Goal: Complete application form: Complete application form

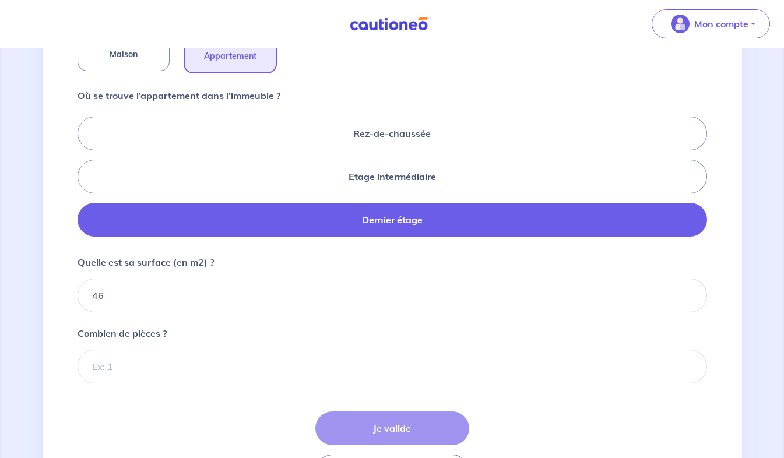
type input "46"
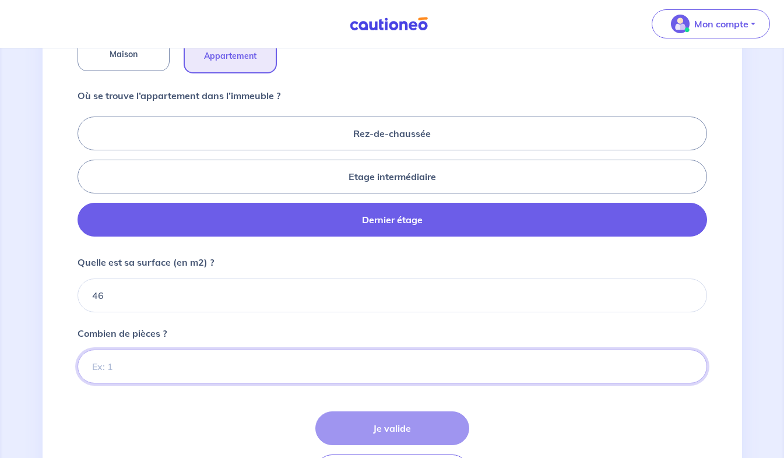
click at [117, 370] on input "Combien de pièces ?" at bounding box center [392, 367] width 629 height 34
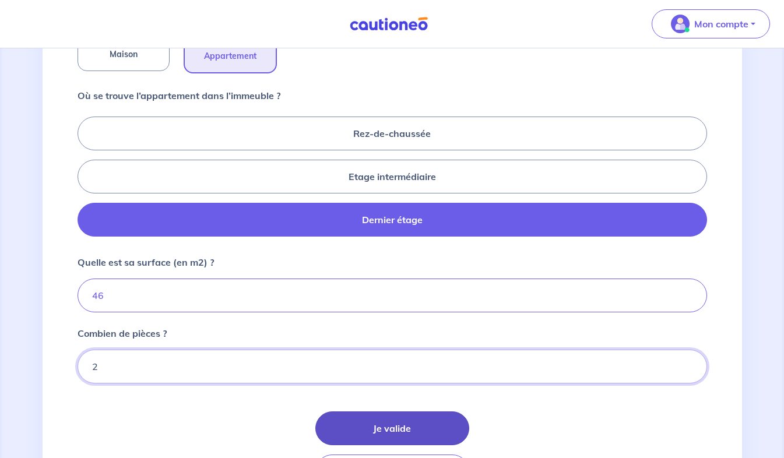
type input "2"
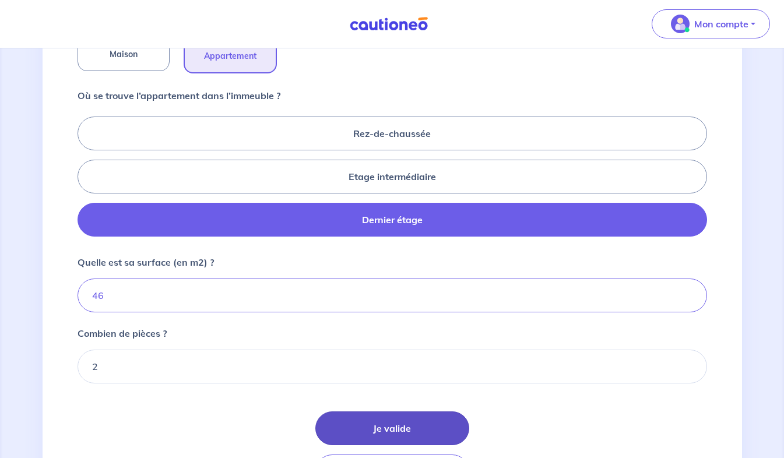
click at [369, 432] on button "Je valide" at bounding box center [392, 428] width 154 height 34
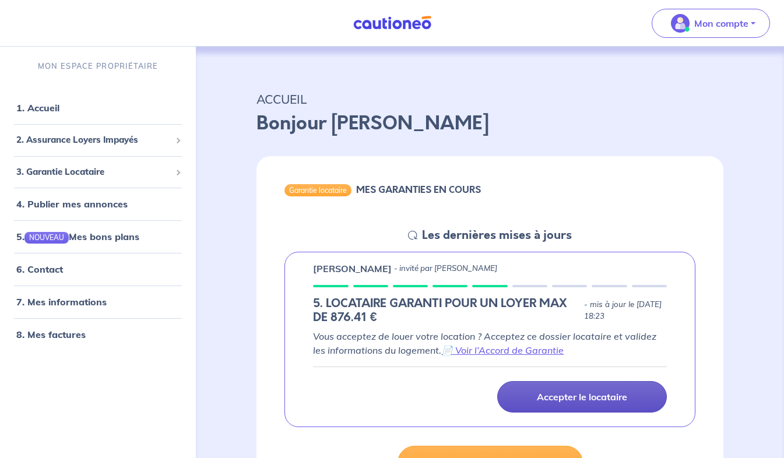
click at [528, 388] on link "Accepter le locataire" at bounding box center [582, 396] width 170 height 31
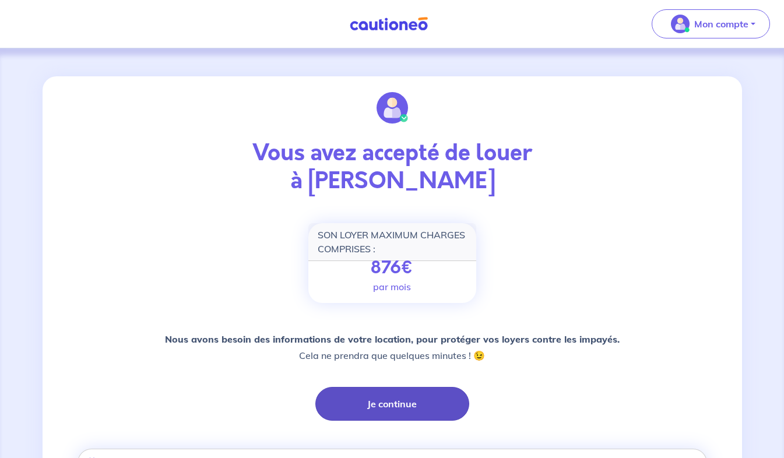
click at [419, 396] on button "Je continue" at bounding box center [392, 404] width 154 height 34
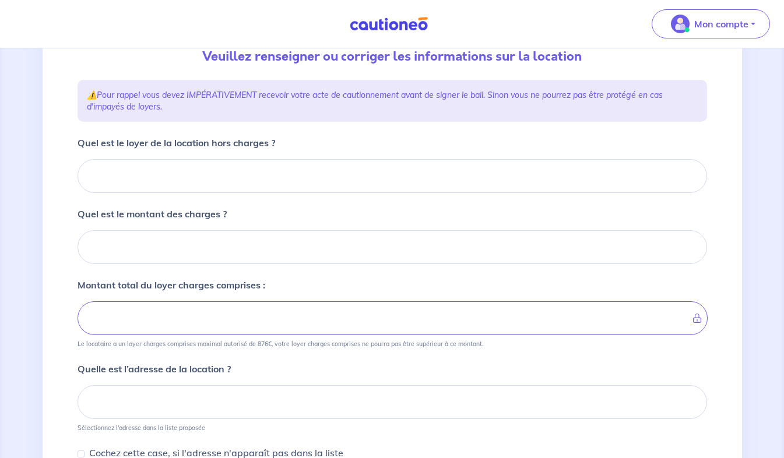
scroll to position [126, 0]
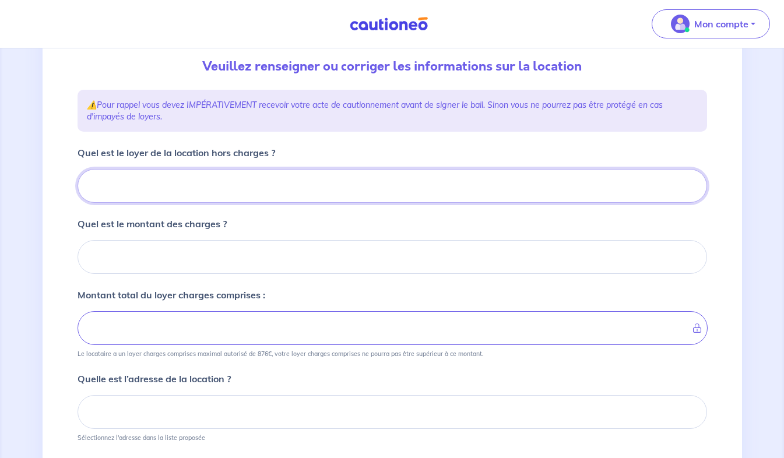
click at [186, 191] on input "Quel est le loyer de la location hors charges ?" at bounding box center [392, 186] width 629 height 34
type input "7"
type input "70"
type input "703"
type input "7"
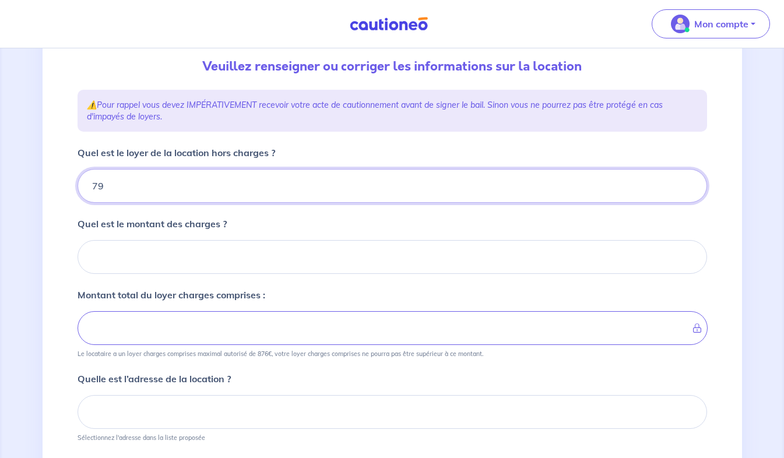
type input "799"
type input "793"
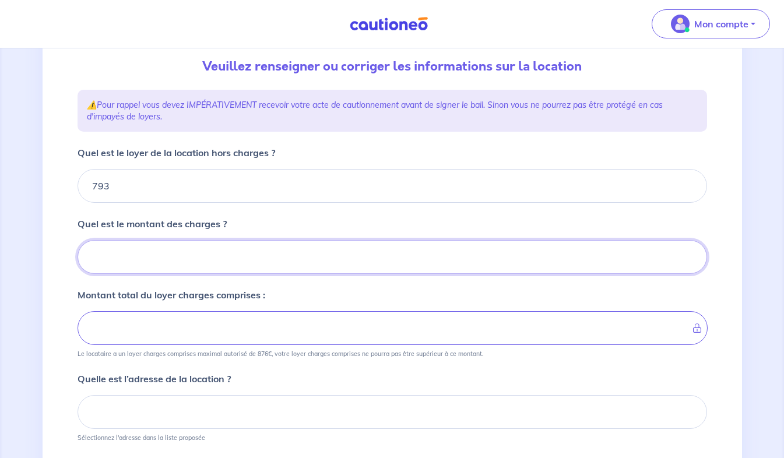
click at [161, 273] on input "Quel est le montant des charges ?" at bounding box center [392, 257] width 629 height 34
type input "80"
type input "873"
type input "80"
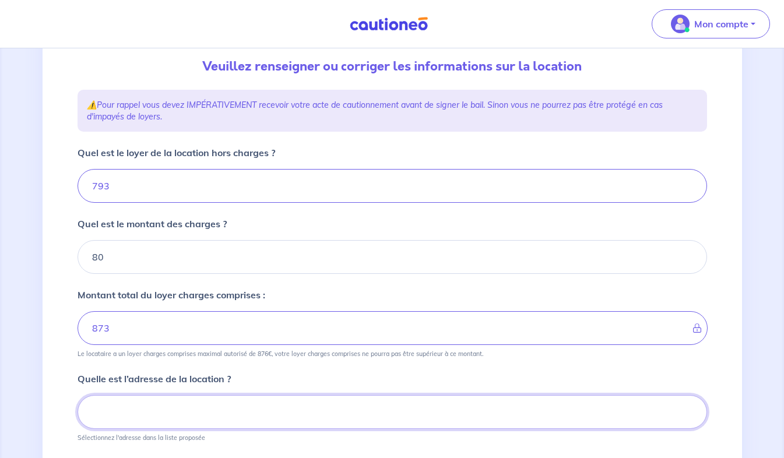
drag, startPoint x: 789, startPoint y: 277, endPoint x: 468, endPoint y: 406, distance: 345.9
click at [468, 406] on input at bounding box center [392, 412] width 629 height 34
click at [313, 444] on small "[GEOGRAPHIC_DATA], [GEOGRAPHIC_DATA]" at bounding box center [392, 446] width 611 height 8
type input "[STREET_ADDRESS]"
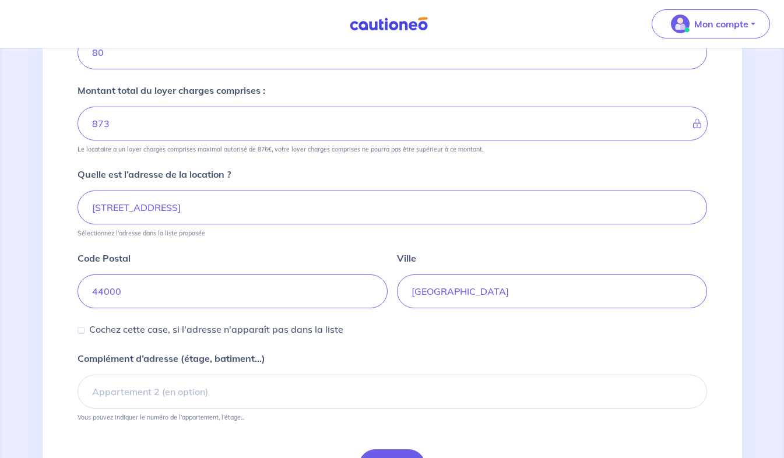
scroll to position [407, 0]
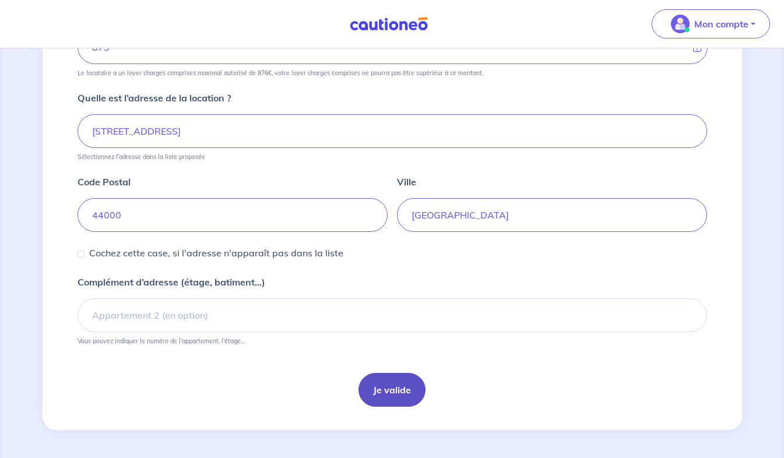
click at [381, 396] on button "Je valide" at bounding box center [391, 390] width 67 height 34
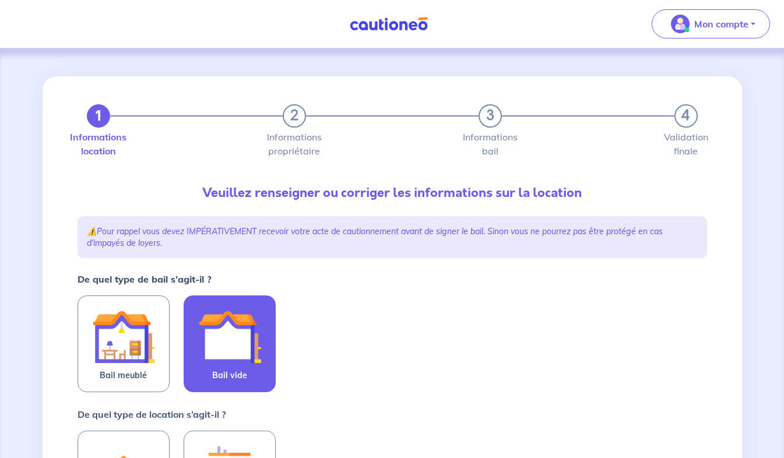
click at [225, 354] on img at bounding box center [229, 336] width 63 height 63
click at [0, 0] on input "Bail vide" at bounding box center [0, 0] width 0 height 0
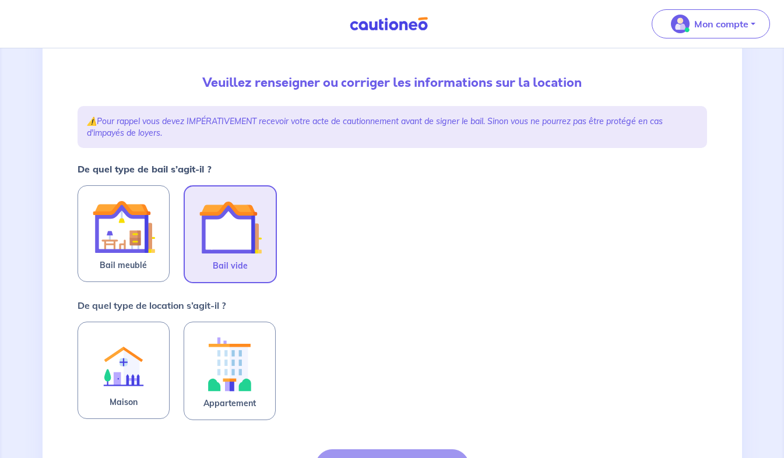
scroll to position [136, 0]
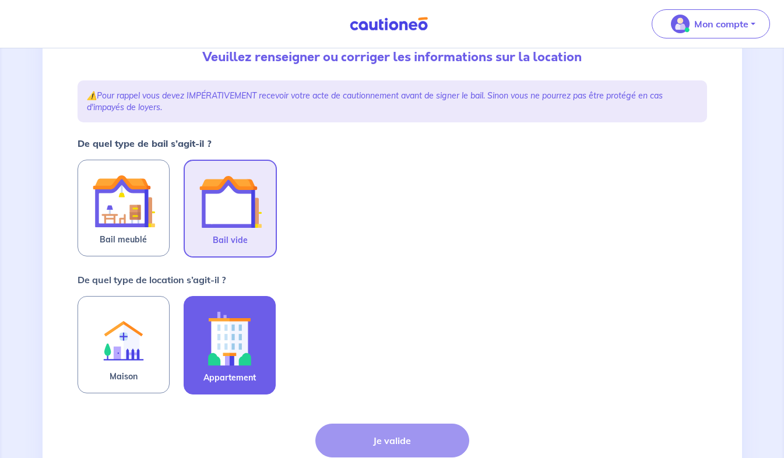
click at [221, 367] on img at bounding box center [229, 338] width 63 height 65
click at [0, 0] on input "Appartement" at bounding box center [0, 0] width 0 height 0
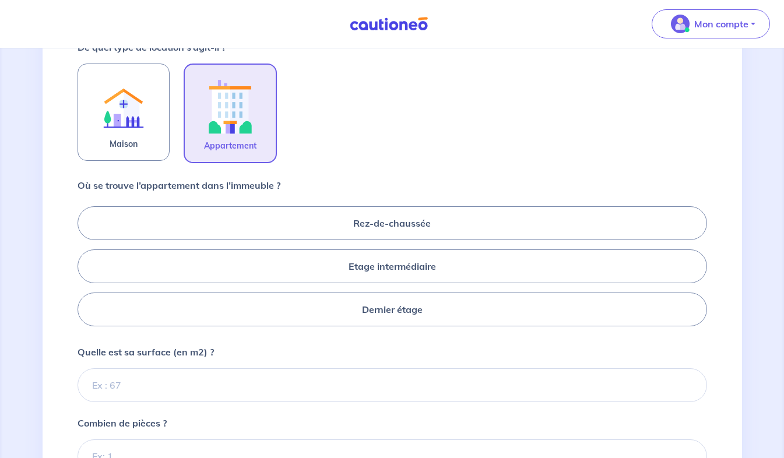
scroll to position [379, 0]
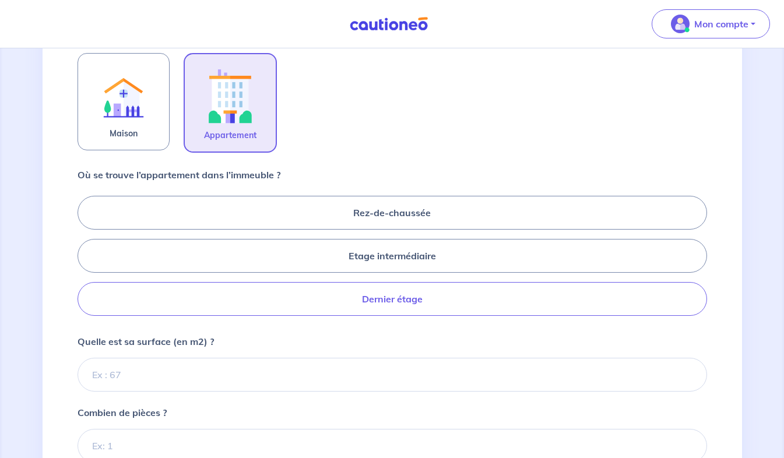
click at [443, 299] on label "Dernier étage" at bounding box center [392, 299] width 629 height 34
click at [85, 259] on input "Dernier étage" at bounding box center [82, 256] width 8 height 8
radio input "true"
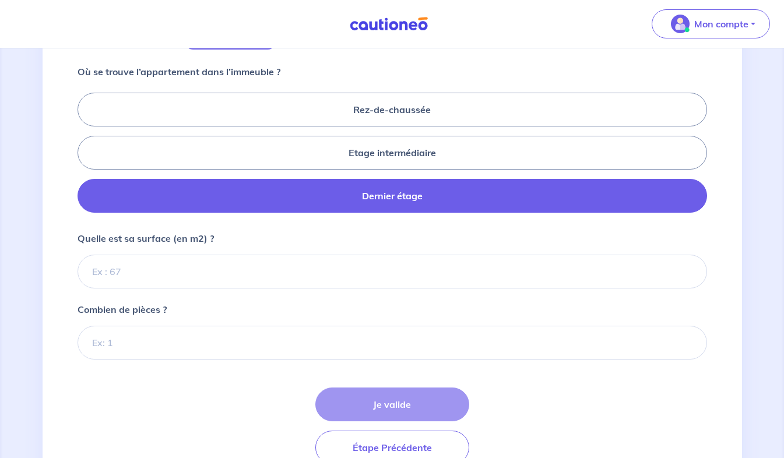
scroll to position [501, 0]
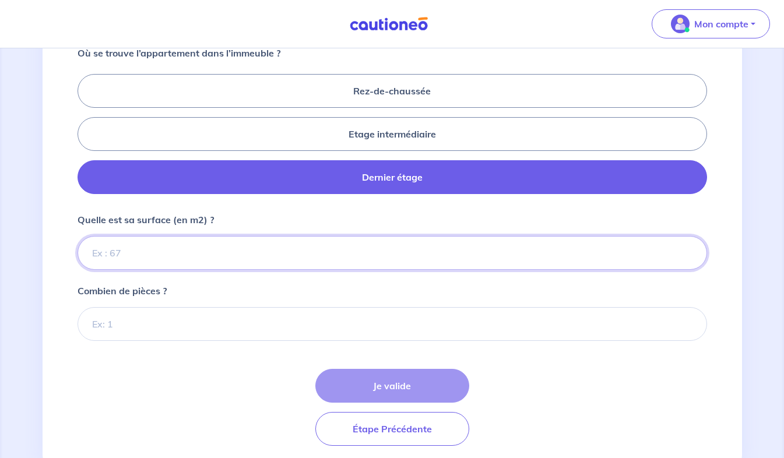
click at [391, 244] on input "Quelle est sa surface (en m2) ?" at bounding box center [392, 253] width 629 height 34
type input "46"
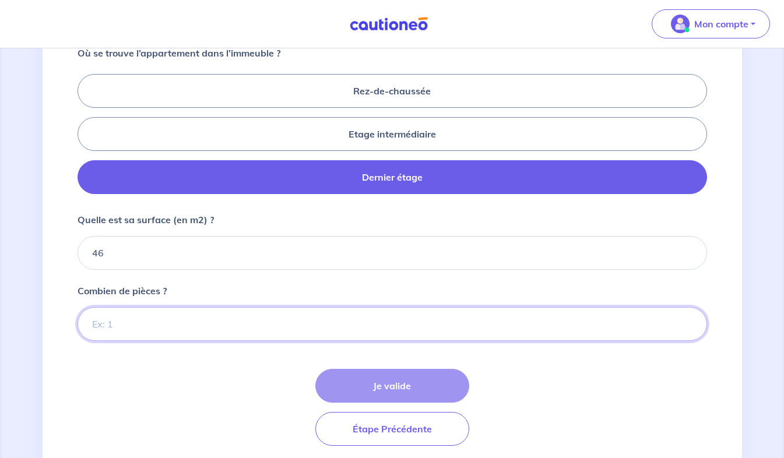
click at [228, 331] on input "Combien de pièces ?" at bounding box center [392, 324] width 629 height 34
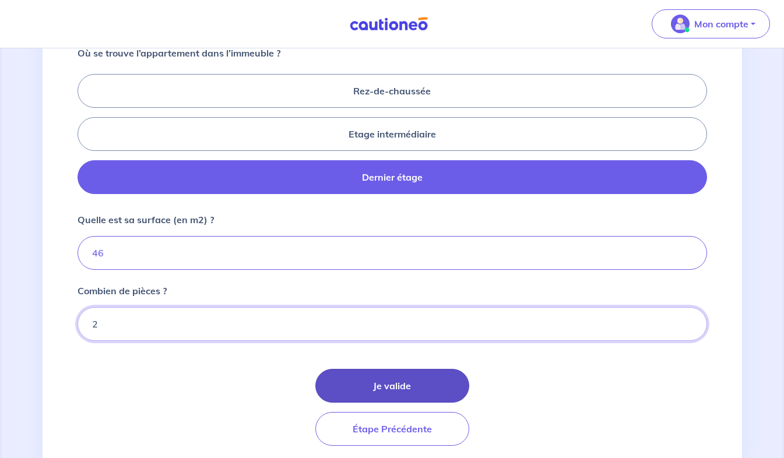
type input "2"
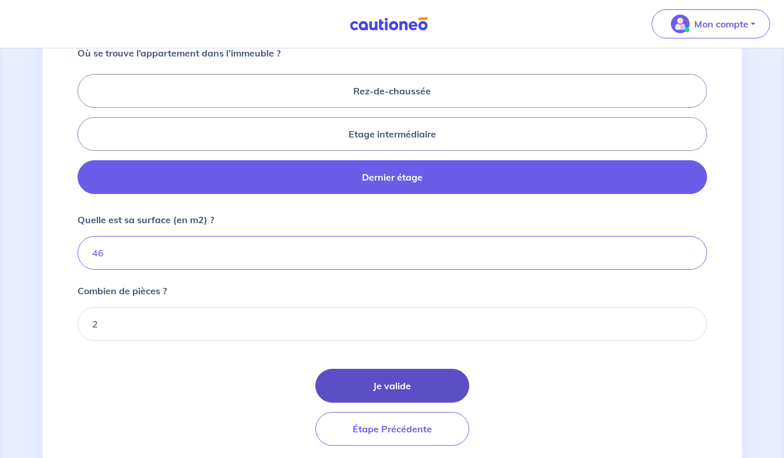
click at [378, 374] on button "Je valide" at bounding box center [392, 386] width 154 height 34
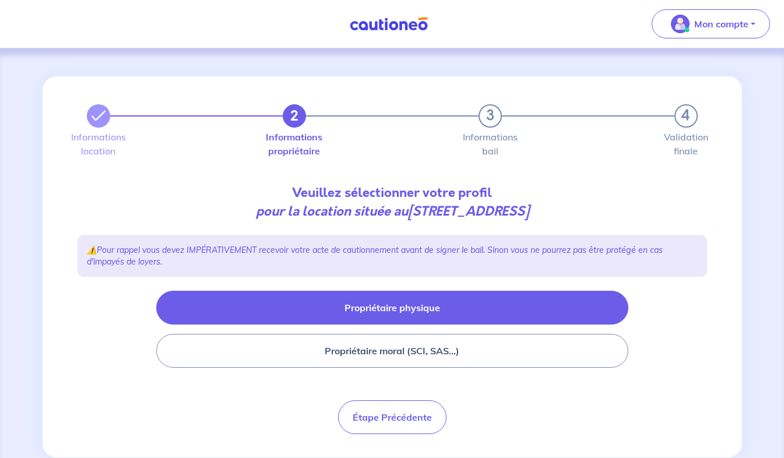
click at [357, 311] on button "Propriétaire physique" at bounding box center [392, 308] width 472 height 34
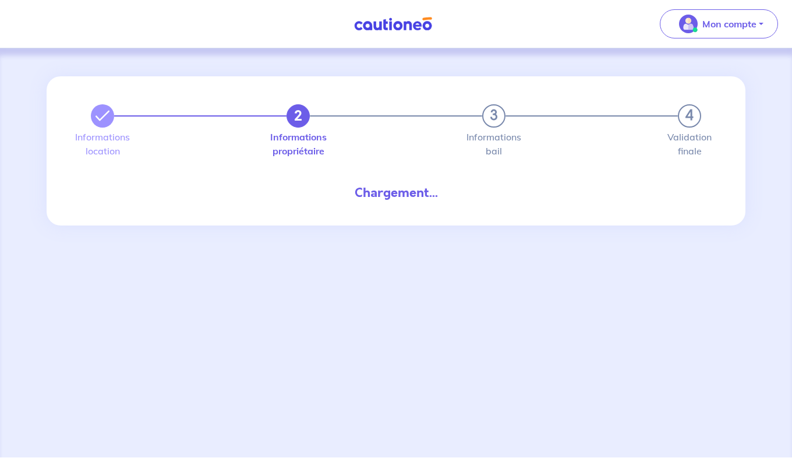
select select "FR"
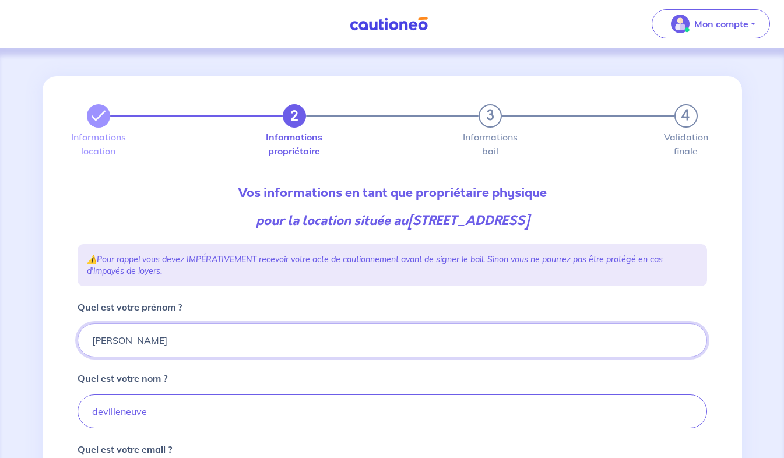
click at [99, 343] on input "[PERSON_NAME]" at bounding box center [392, 340] width 629 height 34
type input "[PERSON_NAME]"
click at [100, 411] on input "devilleneuve" at bounding box center [392, 411] width 629 height 34
click at [108, 413] on input "de [PERSON_NAME]" at bounding box center [392, 411] width 629 height 34
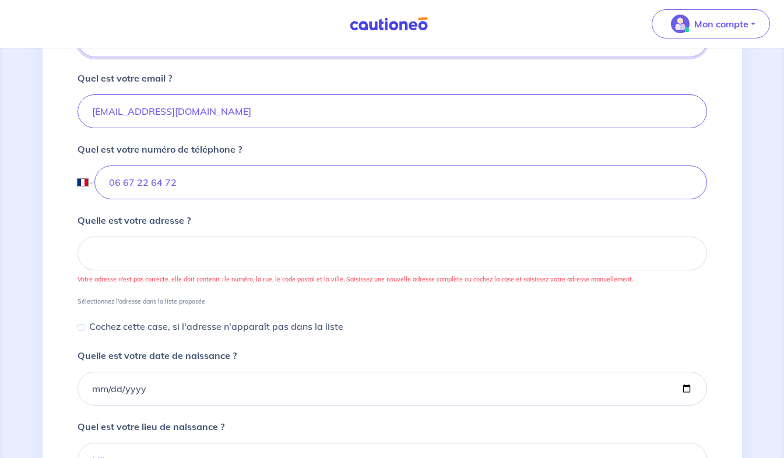
scroll to position [370, 0]
type input "de [PERSON_NAME]"
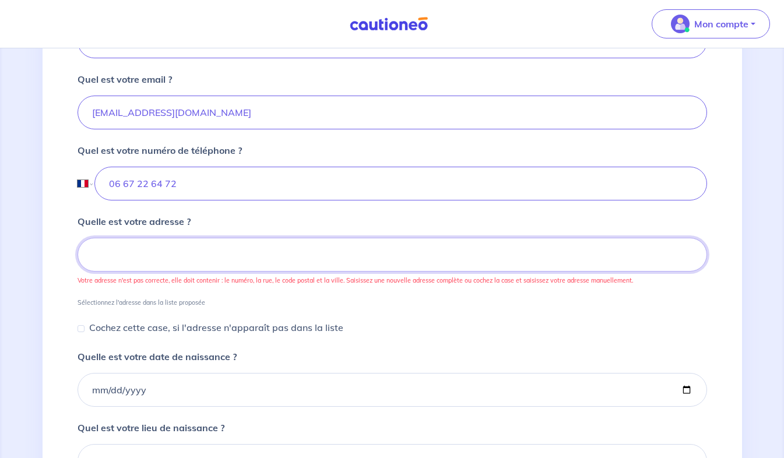
click at [584, 255] on input at bounding box center [392, 255] width 629 height 34
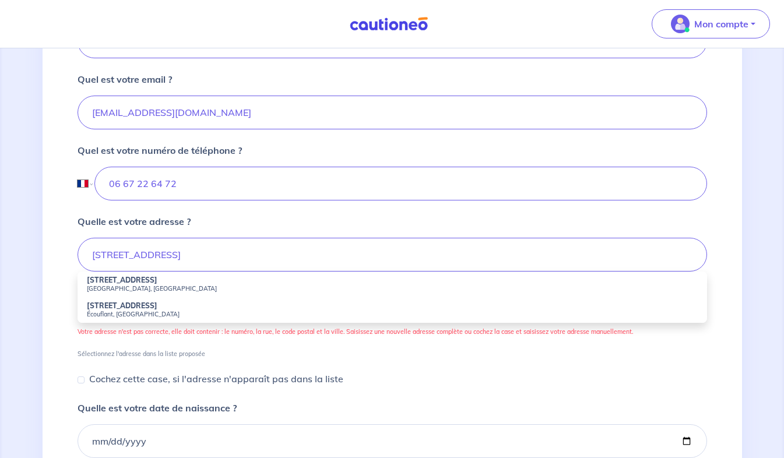
click at [189, 284] on li "[STREET_ADDRESS]" at bounding box center [392, 285] width 629 height 26
type input "[STREET_ADDRESS]"
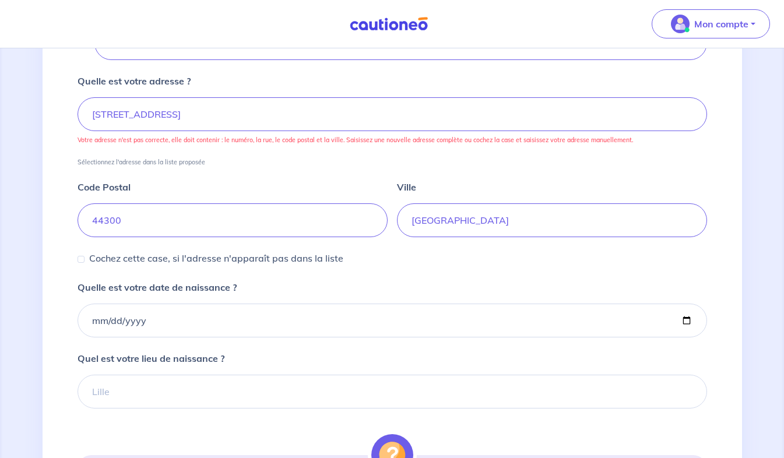
scroll to position [551, 0]
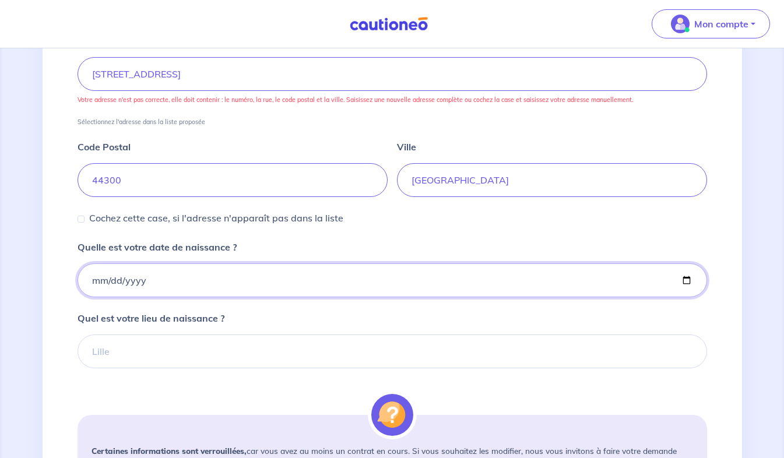
click at [397, 280] on input "Quelle est votre date de naissance ?" at bounding box center [392, 280] width 629 height 34
click at [394, 283] on input "Quelle est votre date de naissance ?" at bounding box center [392, 280] width 629 height 34
click at [688, 274] on input "Quelle est votre date de naissance ?" at bounding box center [392, 280] width 629 height 34
click at [111, 281] on input "Quelle est votre date de naissance ?" at bounding box center [392, 280] width 629 height 34
click at [142, 279] on input "Quelle est votre date de naissance ?" at bounding box center [392, 280] width 629 height 34
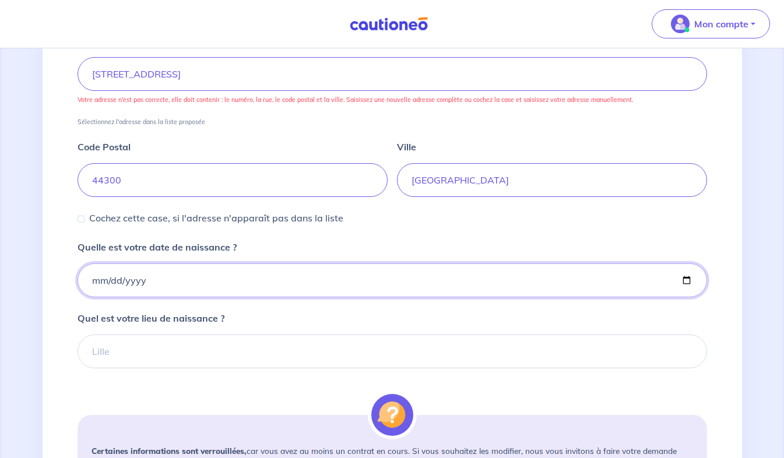
click at [130, 280] on input "Quelle est votre date de naissance ?" at bounding box center [392, 280] width 629 height 34
click at [686, 281] on input "Quelle est votre date de naissance ?" at bounding box center [392, 280] width 629 height 34
type input "[DATE]"
click at [138, 281] on input "[DATE]" at bounding box center [392, 280] width 629 height 34
click at [686, 275] on input "Quelle est votre date de naissance ?" at bounding box center [392, 280] width 629 height 34
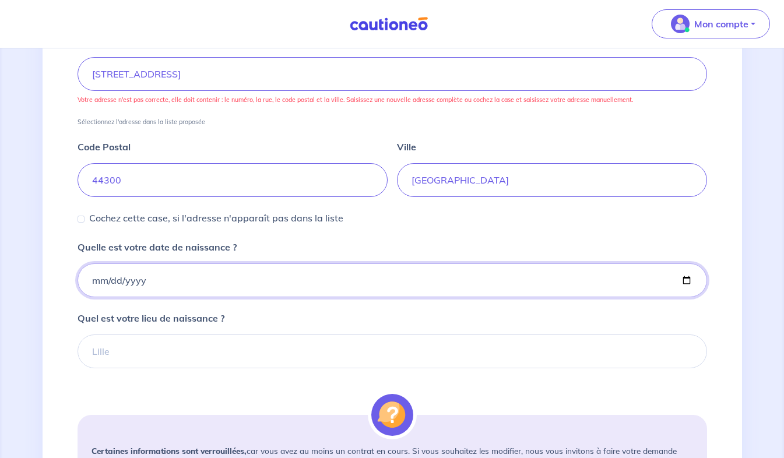
type input "[DATE]"
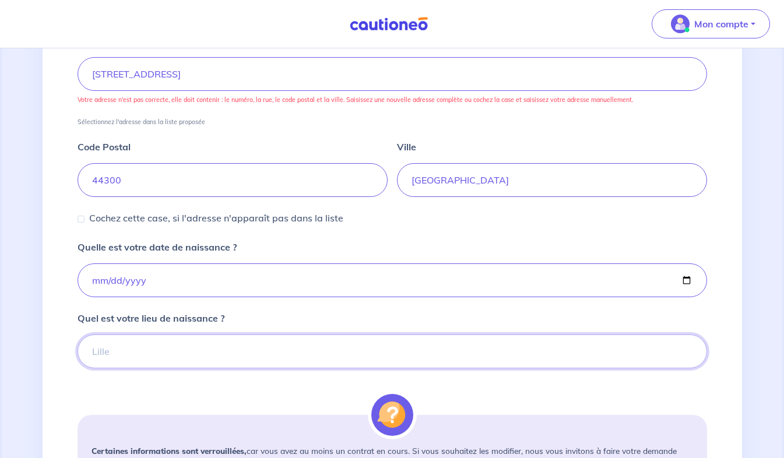
click at [221, 356] on input "Quel est votre lieu de naissance ?" at bounding box center [392, 351] width 629 height 34
type input "n"
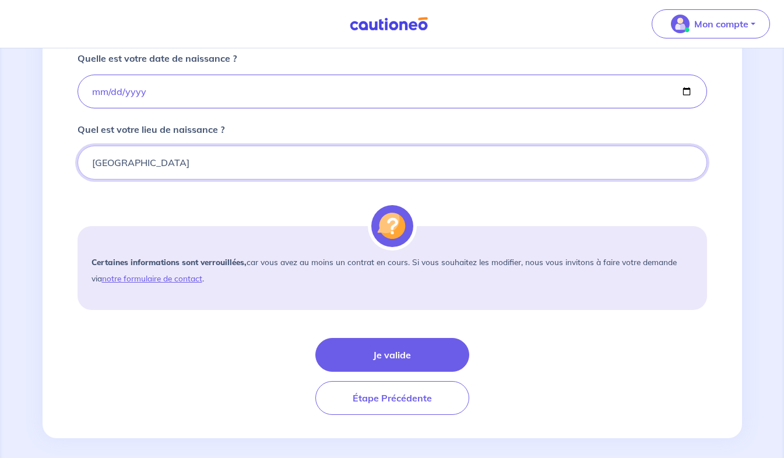
scroll to position [748, 0]
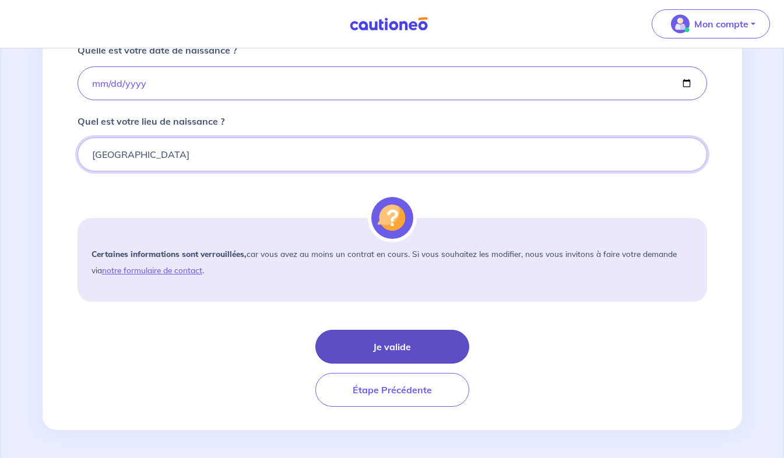
type input "[GEOGRAPHIC_DATA]"
click at [441, 341] on button "Je valide" at bounding box center [392, 347] width 154 height 34
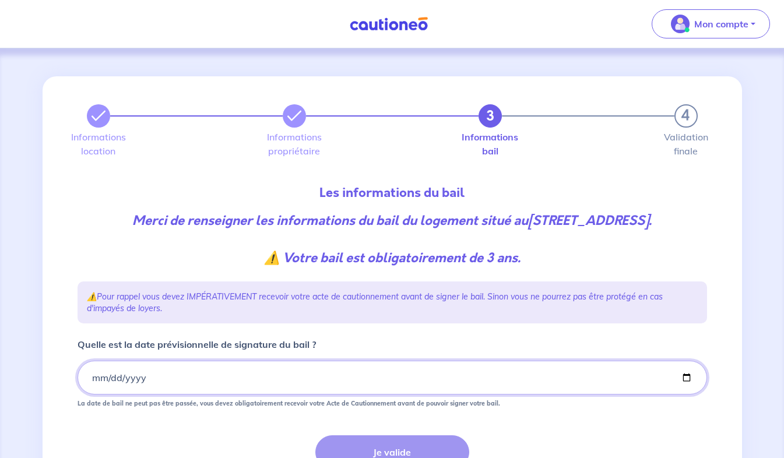
click at [327, 372] on input "Quelle est la date prévisionnelle de signature du bail ?" at bounding box center [392, 378] width 629 height 34
type input "0001-09-26"
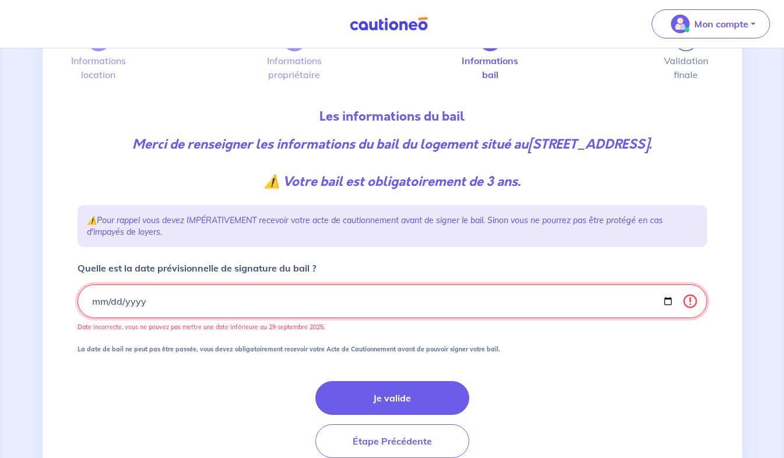
scroll to position [82, 0]
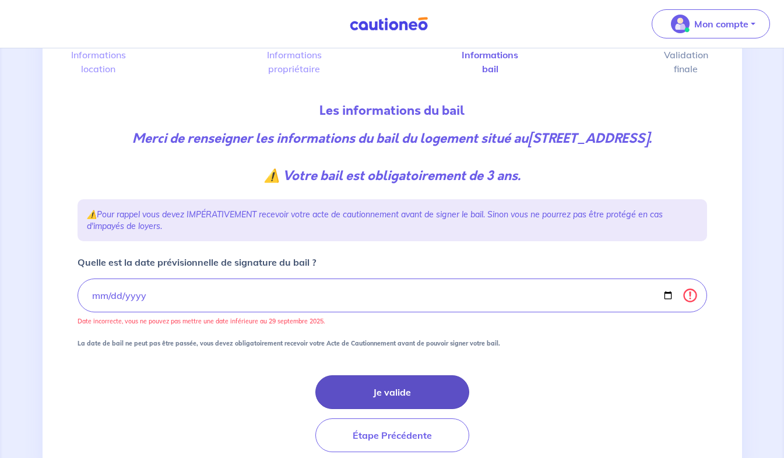
click at [406, 396] on button "Je valide" at bounding box center [392, 392] width 154 height 34
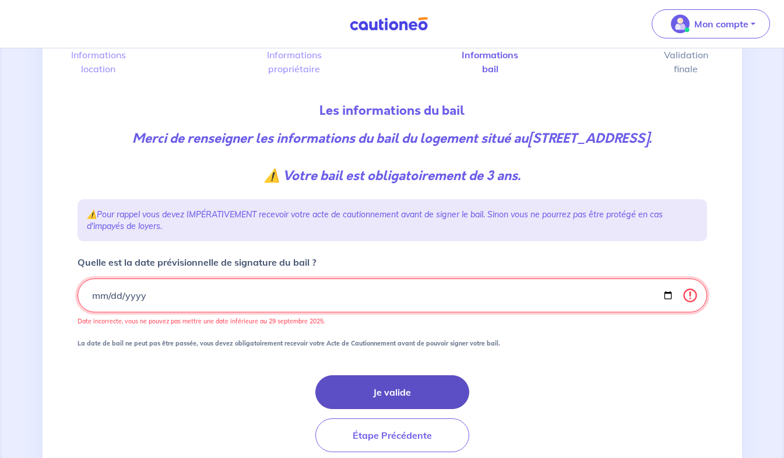
type input "[DATE]"
